Goal: Information Seeking & Learning: Check status

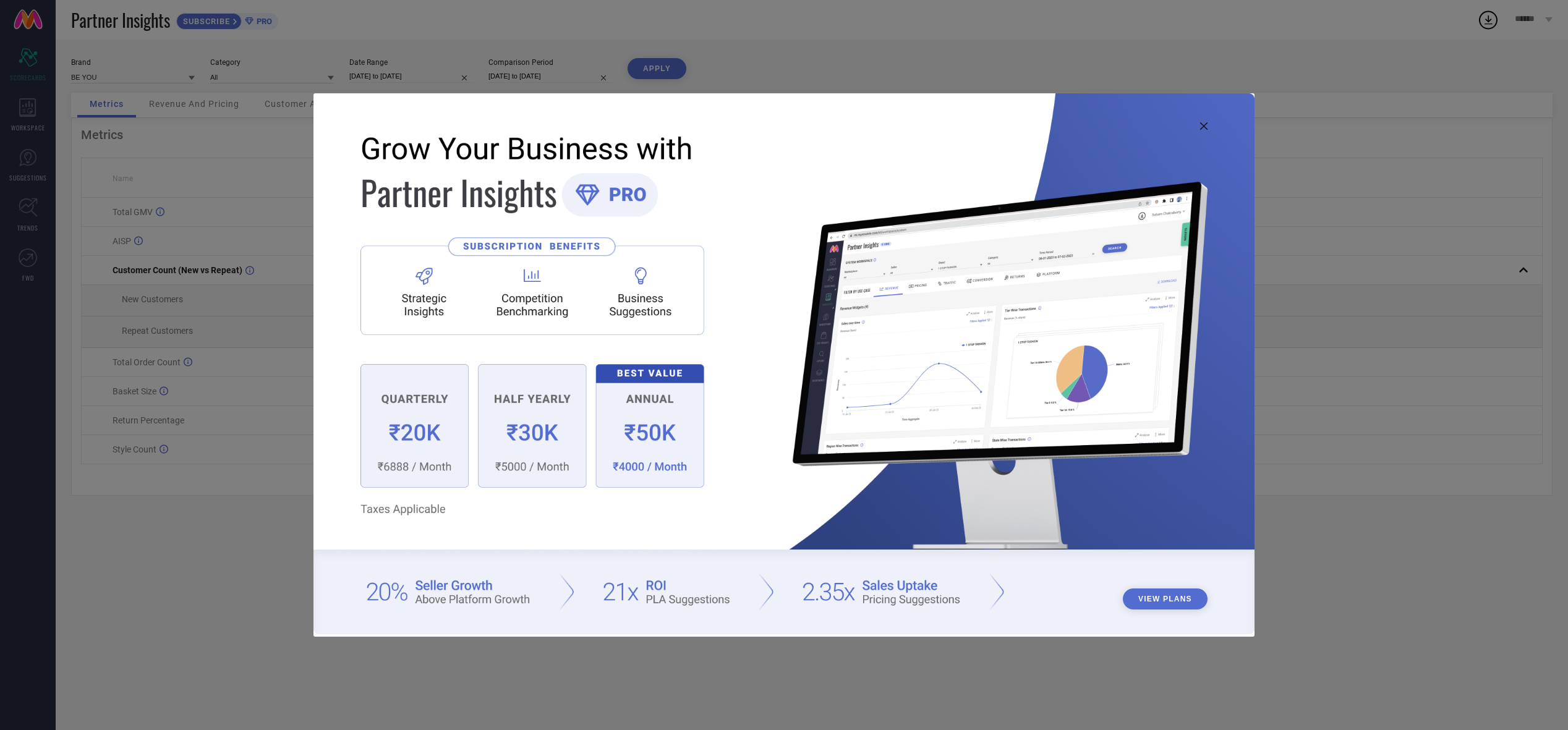
click at [1207, 128] on icon at bounding box center [1204, 126] width 8 height 8
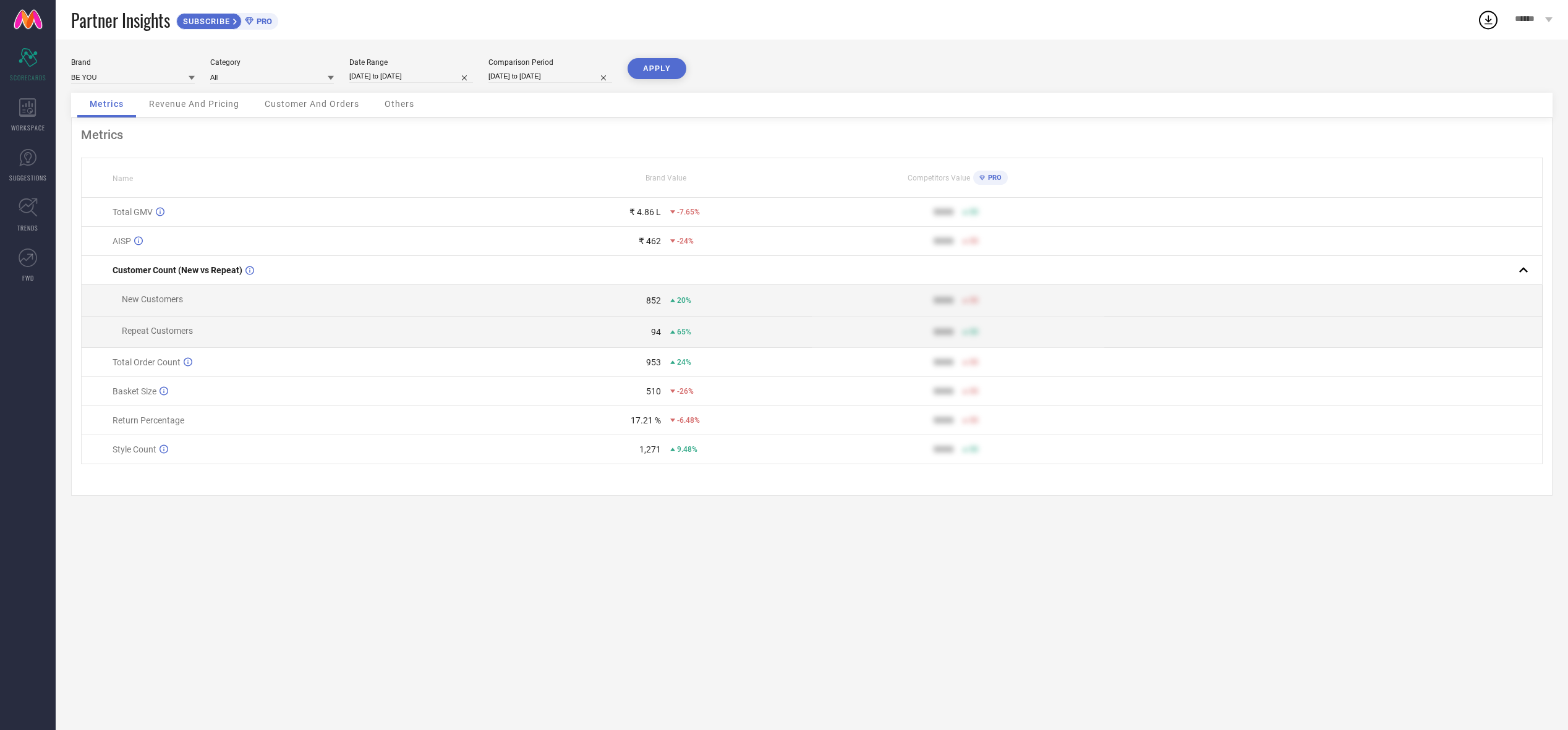
click at [652, 65] on button "APPLY" at bounding box center [657, 68] width 59 height 21
click at [195, 107] on span "Revenue And Pricing" at bounding box center [194, 104] width 90 height 10
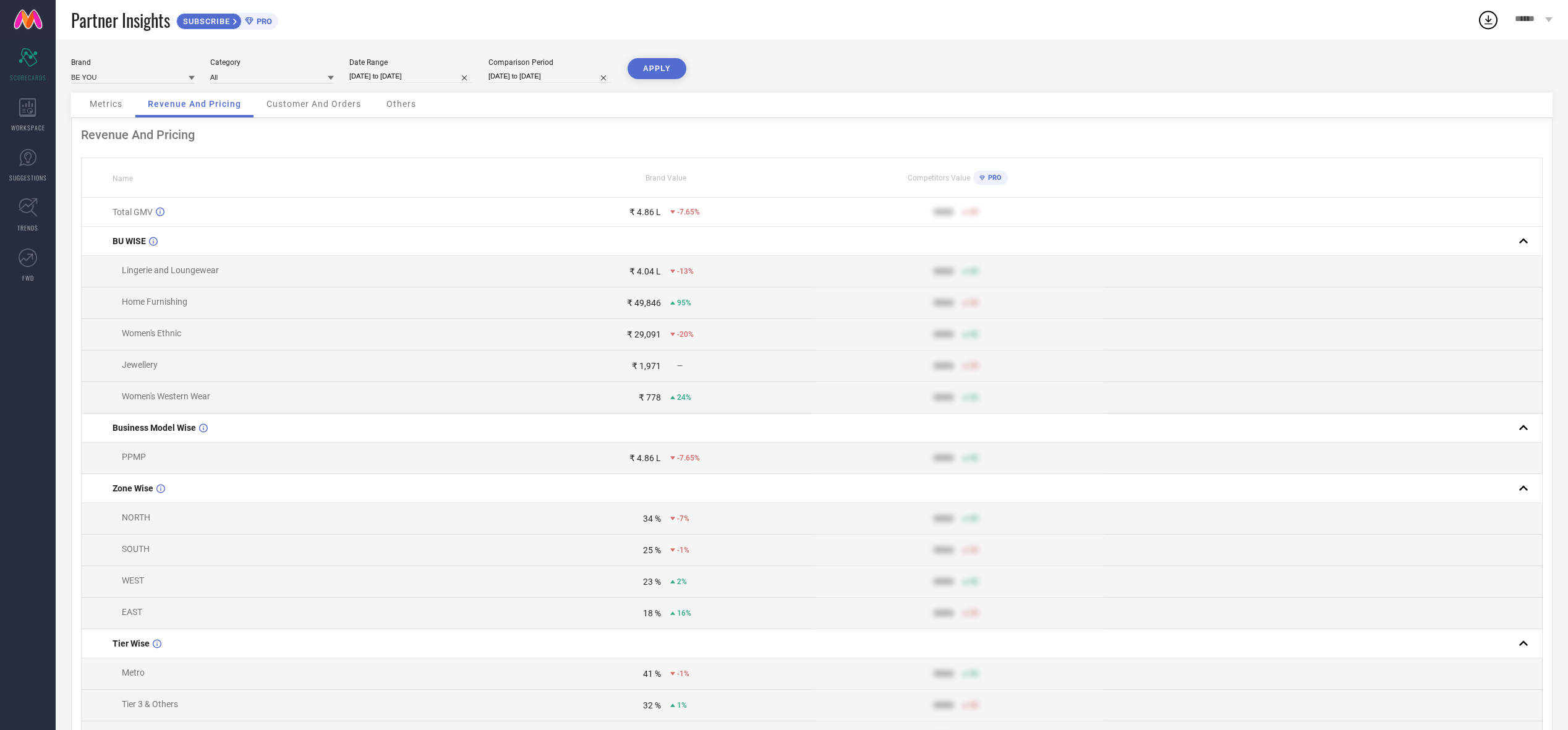
click at [340, 109] on span "Customer And Orders" at bounding box center [314, 104] width 95 height 10
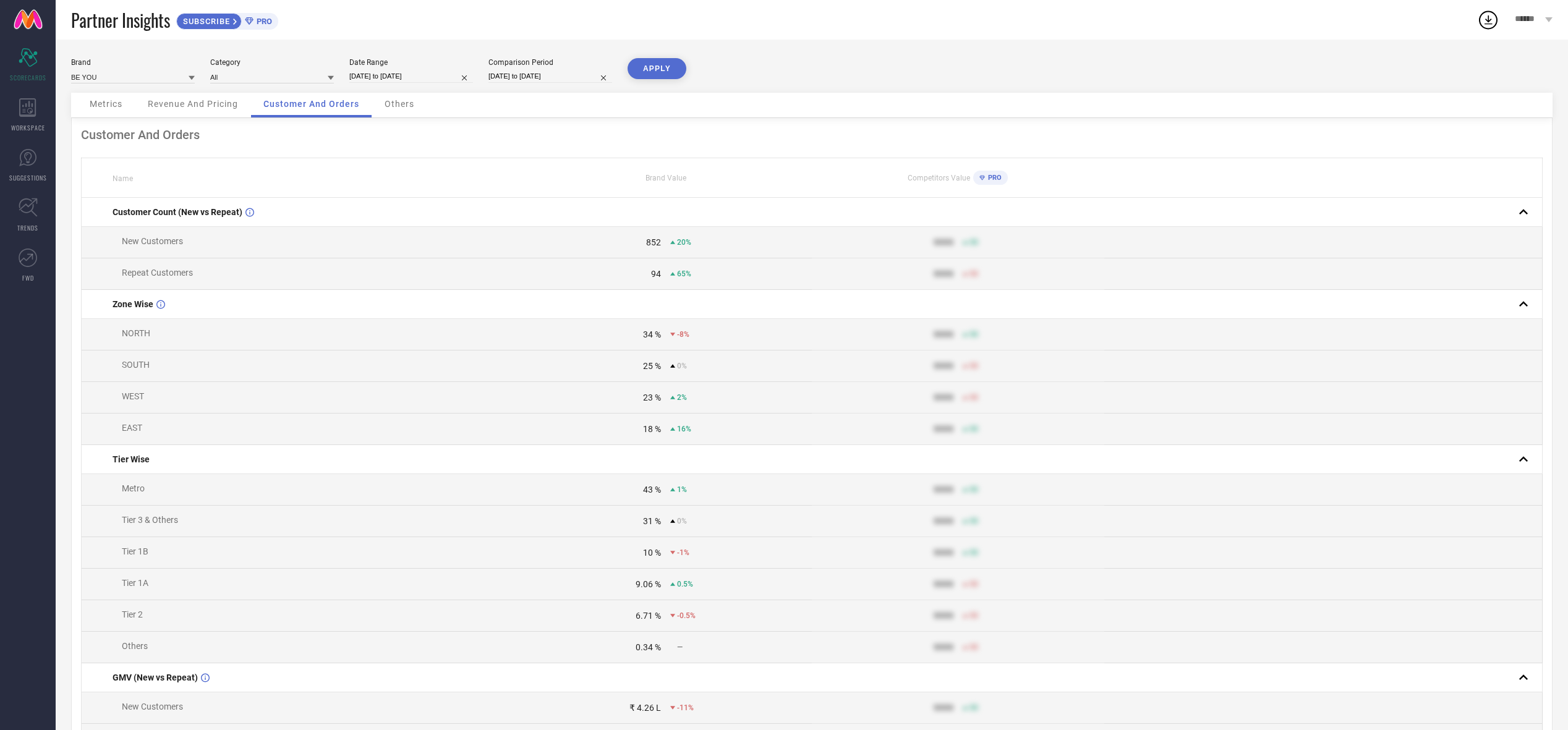
click at [415, 108] on div "Others" at bounding box center [399, 105] width 54 height 24
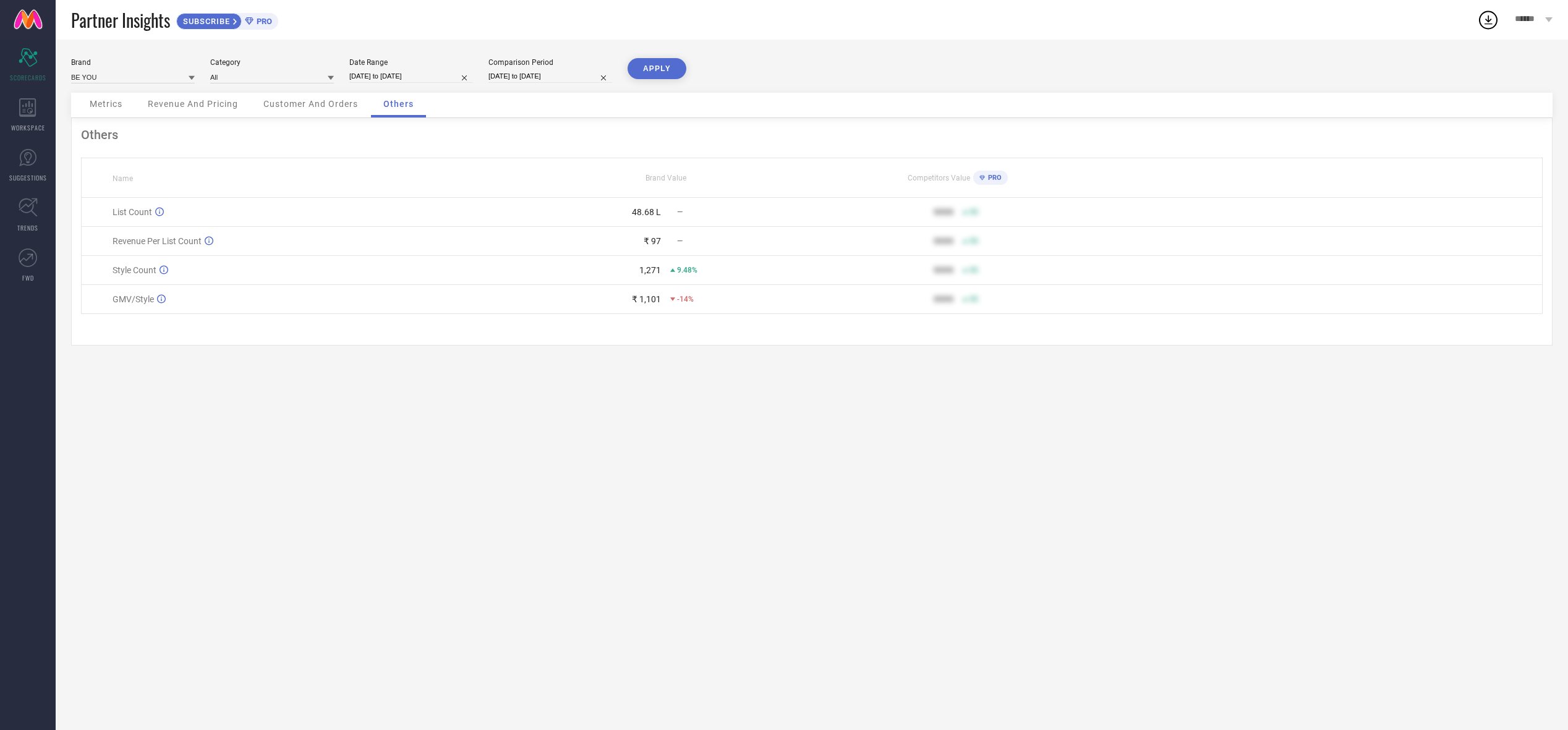
click at [1488, 20] on icon at bounding box center [1488, 20] width 22 height 22
click at [1540, 25] on div "******" at bounding box center [1534, 20] width 68 height 40
